Goal: Ask a question

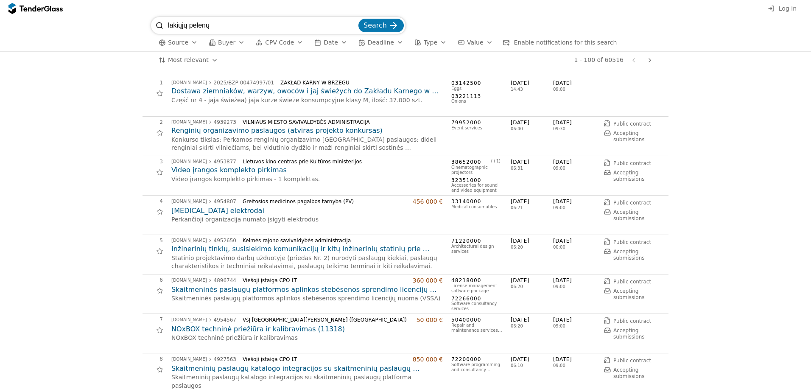
type input "lakiųjų pelenų"
click at [358, 19] on button "Search" at bounding box center [380, 26] width 45 height 14
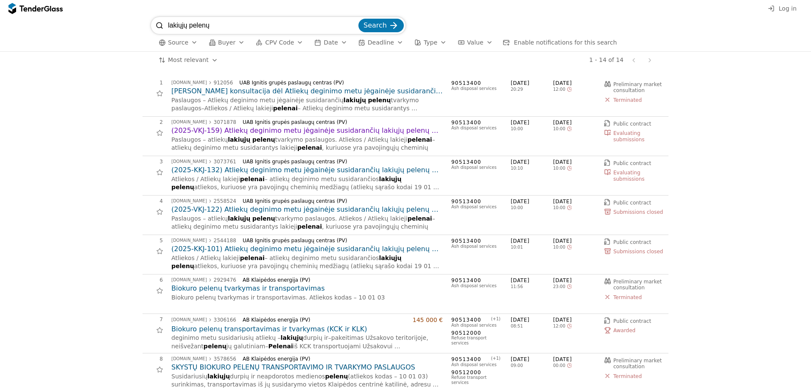
click at [211, 127] on h2 "(2025-VKJ-159) Atliekų deginimo metu jėgainėje susidarančių lakiųjų pelenų tvar…" at bounding box center [306, 130] width 271 height 9
click at [238, 170] on h2 "(2025-KKJ-132) Atliekų deginimo metu jėgainėje susidarančių lakiųjų pelenų tvar…" at bounding box center [306, 169] width 271 height 9
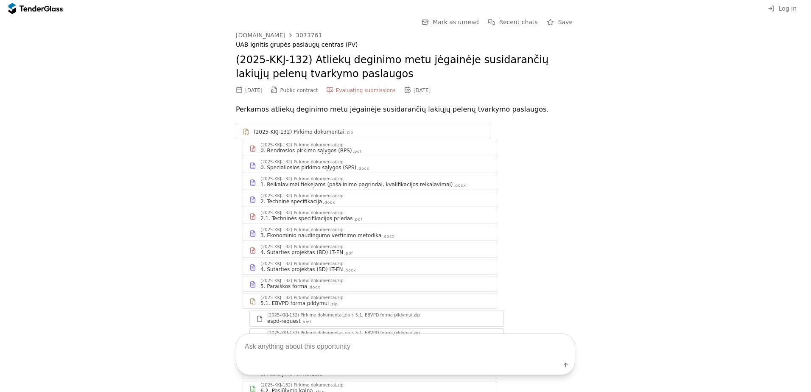
click at [300, 340] on textarea at bounding box center [405, 346] width 338 height 25
type textarea "AR šiame pirkime yra kalbama apie ADR"
